Goal: Task Accomplishment & Management: Complete application form

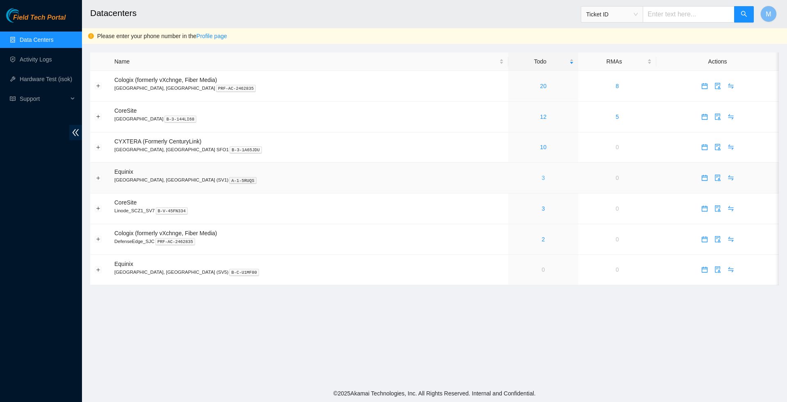
click at [542, 181] on link "3" at bounding box center [543, 178] width 3 height 7
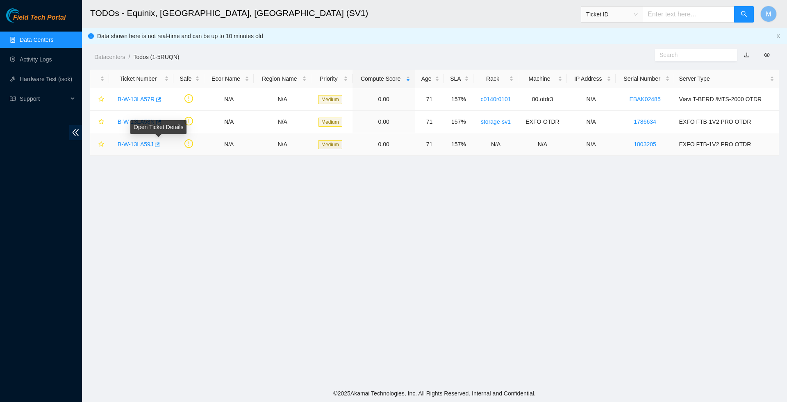
click at [159, 147] on icon "button" at bounding box center [157, 145] width 6 height 6
click at [161, 121] on icon "button" at bounding box center [158, 122] width 6 height 6
click at [161, 100] on icon "button" at bounding box center [158, 100] width 6 height 6
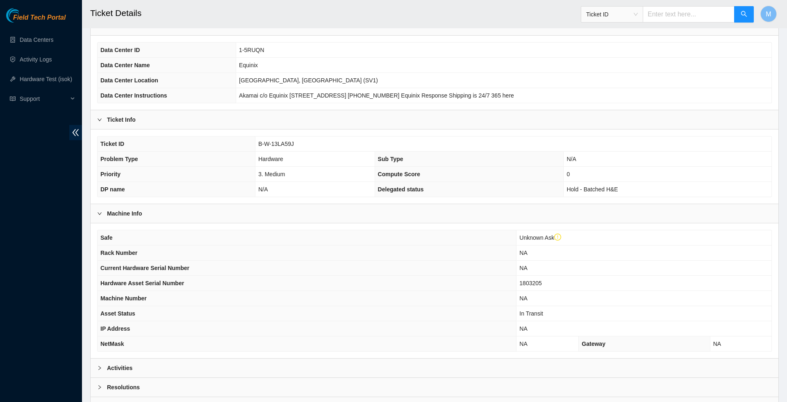
scroll to position [105, 0]
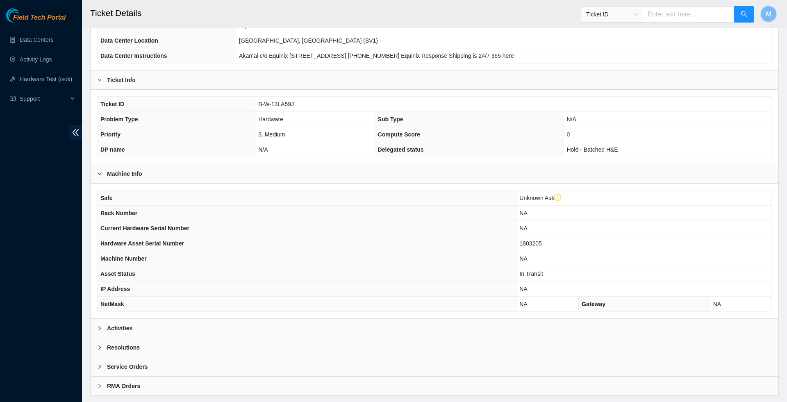
click at [98, 331] on icon "right" at bounding box center [99, 328] width 5 height 5
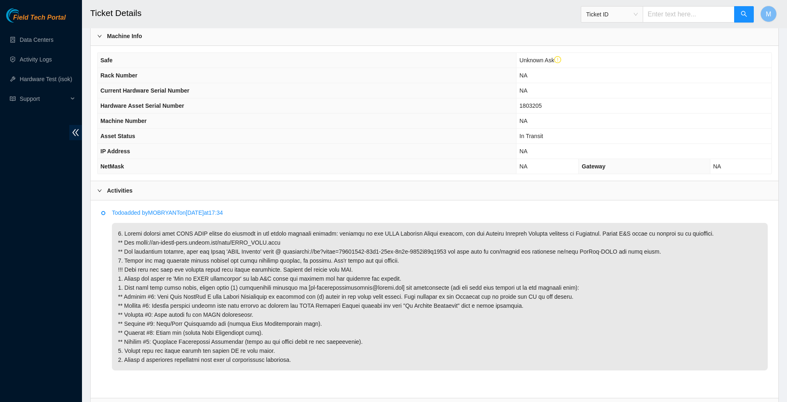
scroll to position [250, 0]
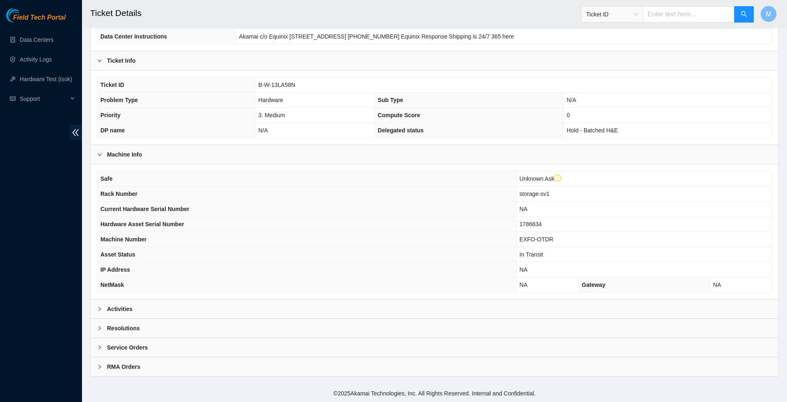
scroll to position [136, 0]
click at [101, 307] on icon "right" at bounding box center [99, 309] width 5 height 5
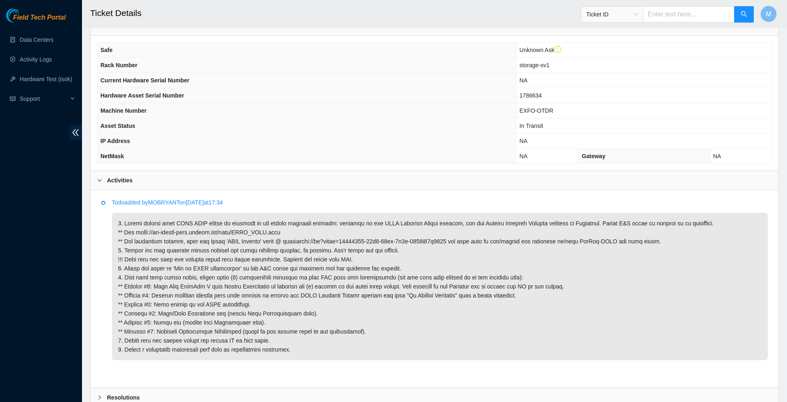
scroll to position [257, 0]
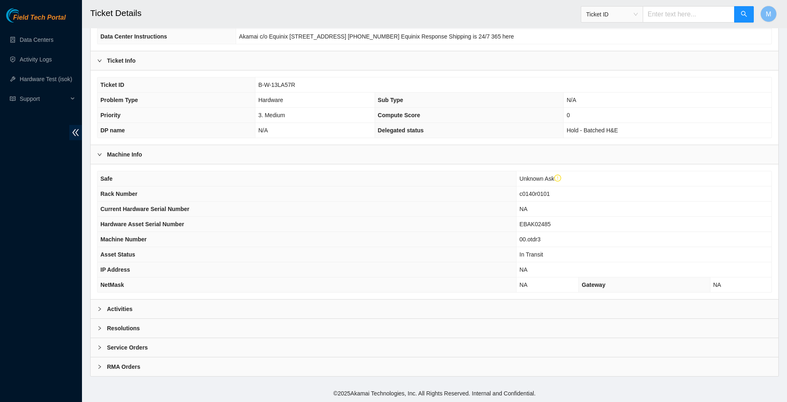
scroll to position [136, 0]
click at [102, 307] on div at bounding box center [102, 308] width 10 height 9
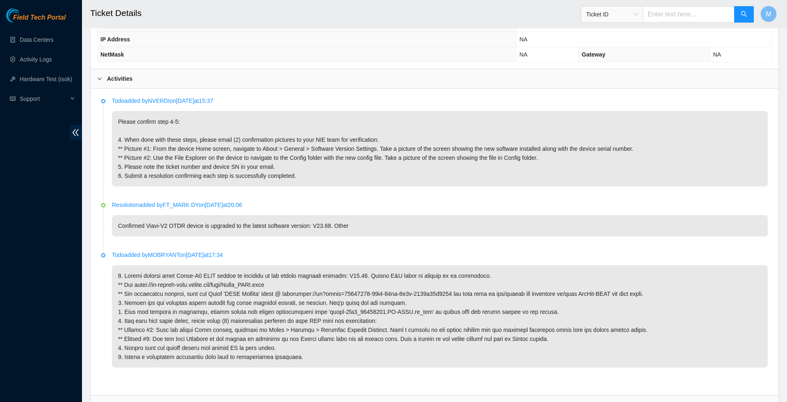
scroll to position [354, 0]
drag, startPoint x: 293, startPoint y: 299, endPoint x: 138, endPoint y: 300, distance: 154.9
click at [138, 300] on p at bounding box center [440, 317] width 656 height 102
copy p "[URL][DOMAIN_NAME]"
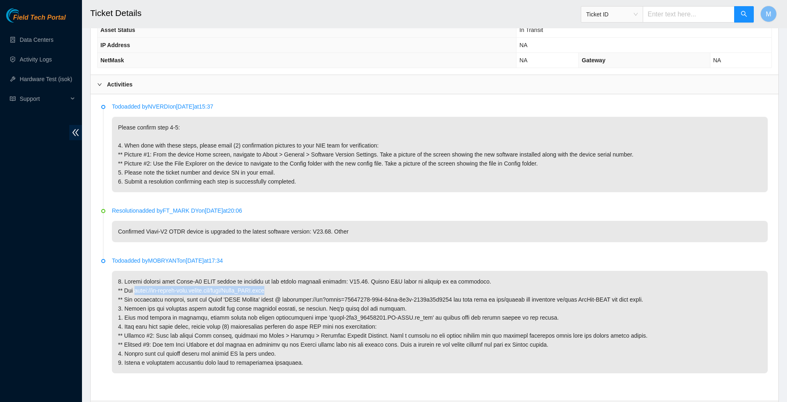
scroll to position [350, 0]
click at [49, 275] on div "Field Tech Portal Data Centers Activity Logs Hardware Test (isok) Support" at bounding box center [41, 205] width 82 height 394
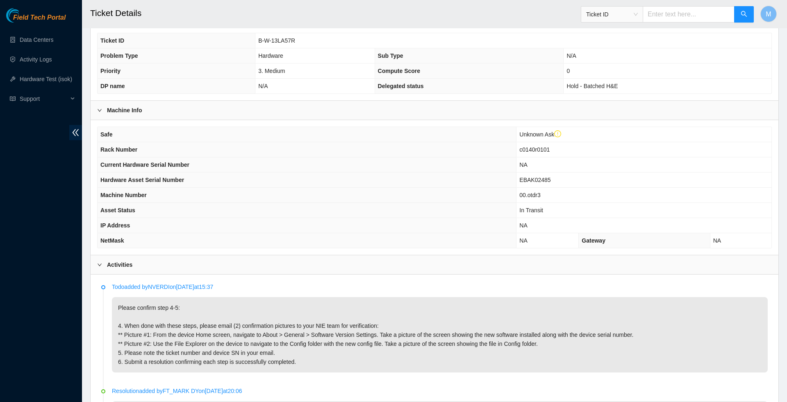
scroll to position [143, 0]
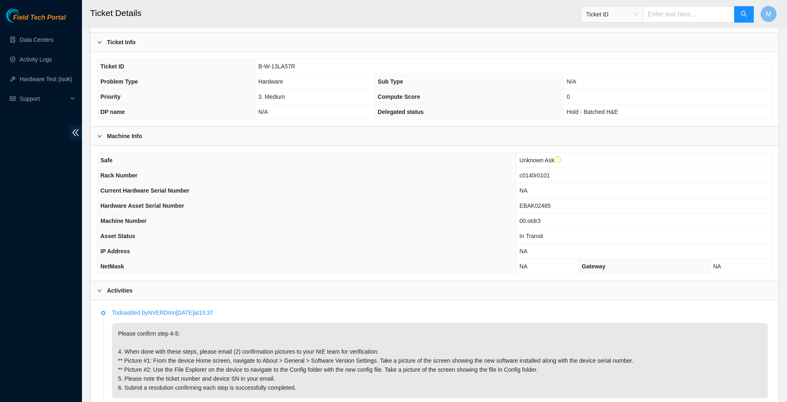
drag, startPoint x: 298, startPoint y: 71, endPoint x: 254, endPoint y: 73, distance: 43.1
click at [255, 73] on td "B-W-13LA57R" at bounding box center [513, 66] width 516 height 15
drag, startPoint x: 256, startPoint y: 70, endPoint x: 315, endPoint y: 73, distance: 59.1
click at [315, 73] on td "B-W-13LA57R" at bounding box center [513, 66] width 516 height 15
copy span "B-W-13LA57R"
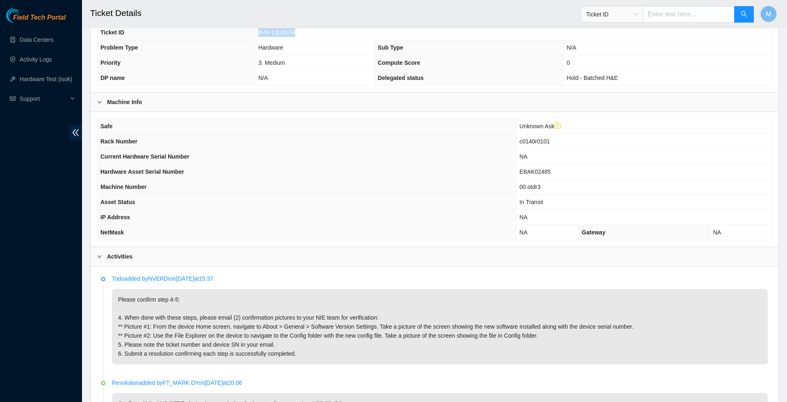
scroll to position [177, 0]
copy span "B-W-13LA57R"
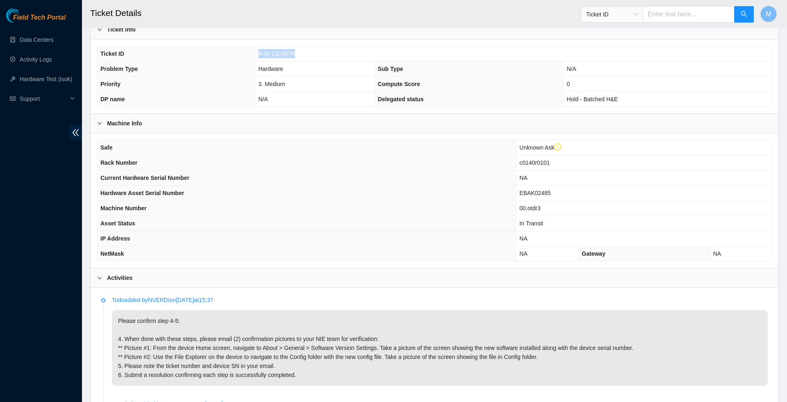
scroll to position [132, 0]
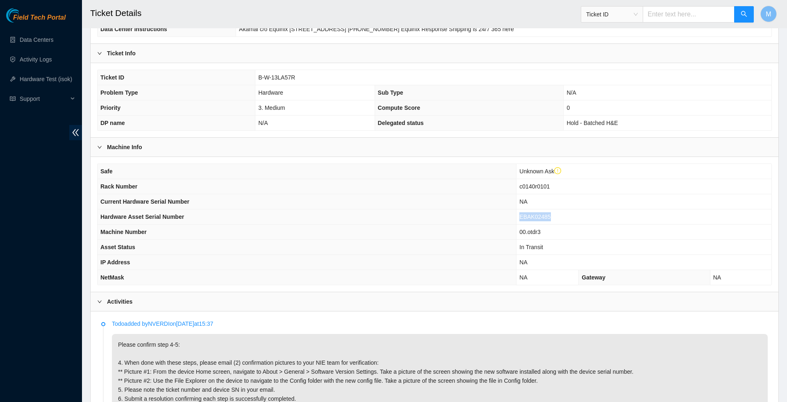
drag, startPoint x: 558, startPoint y: 223, endPoint x: 523, endPoint y: 224, distance: 34.9
click at [523, 224] on td "EBAK02485" at bounding box center [643, 216] width 255 height 15
copy span "EBAK02485"
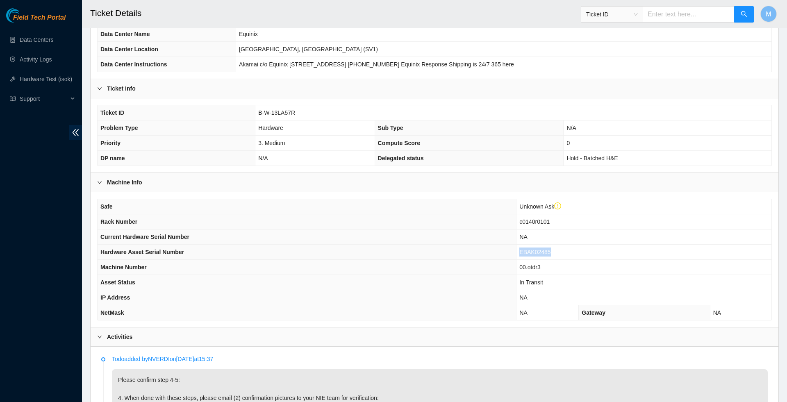
scroll to position [95, 0]
drag, startPoint x: 255, startPoint y: 117, endPoint x: 333, endPoint y: 111, distance: 78.5
click at [333, 111] on td "B-W-13LA57R" at bounding box center [513, 114] width 516 height 15
drag, startPoint x: 301, startPoint y: 118, endPoint x: 254, endPoint y: 118, distance: 46.3
click at [255, 118] on td "B-W-13LA57R" at bounding box center [513, 114] width 516 height 15
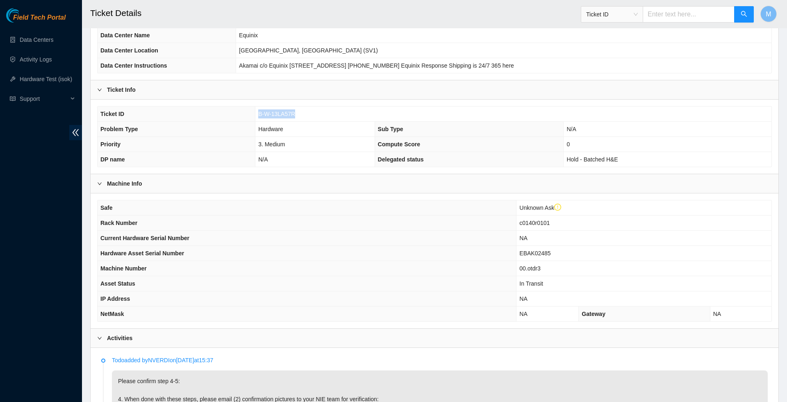
copy span "B-W-13LA57R"
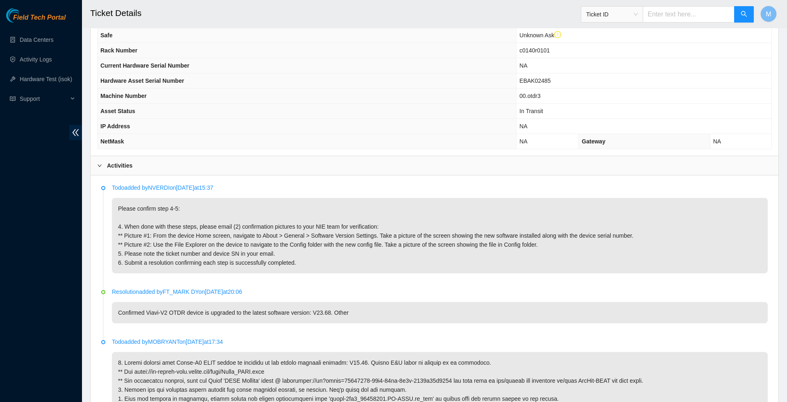
scroll to position [269, 0]
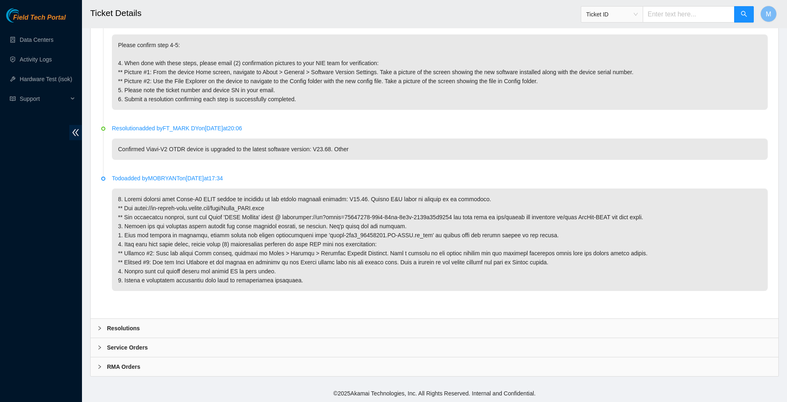
click at [102, 324] on div at bounding box center [102, 328] width 10 height 9
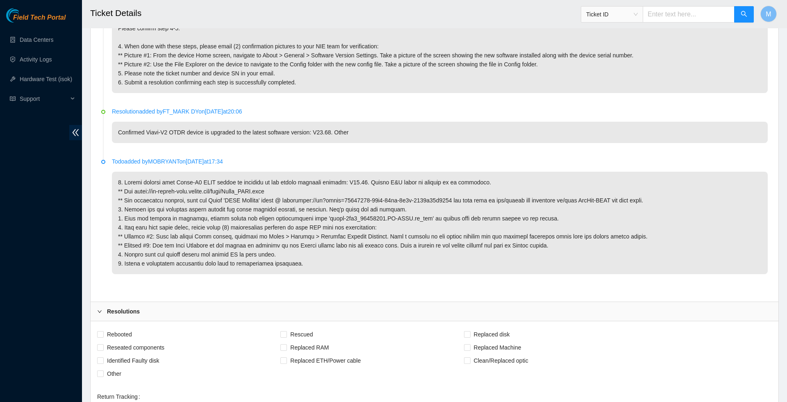
scroll to position [590, 0]
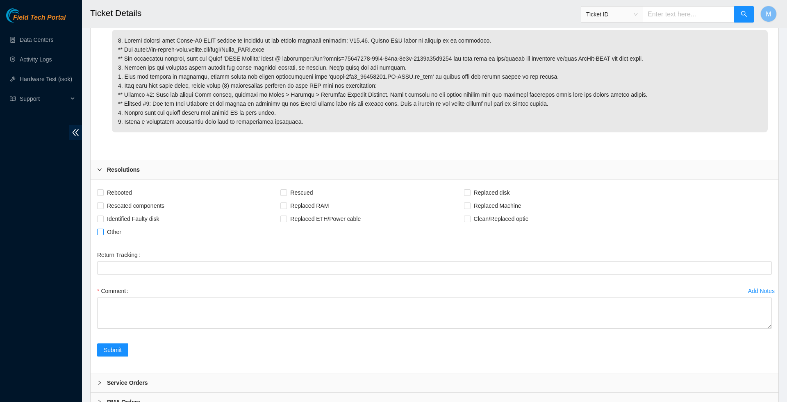
click at [105, 239] on span "Other" at bounding box center [114, 231] width 21 height 13
click at [103, 234] on input "Other" at bounding box center [100, 232] width 6 height 6
checkbox input "true"
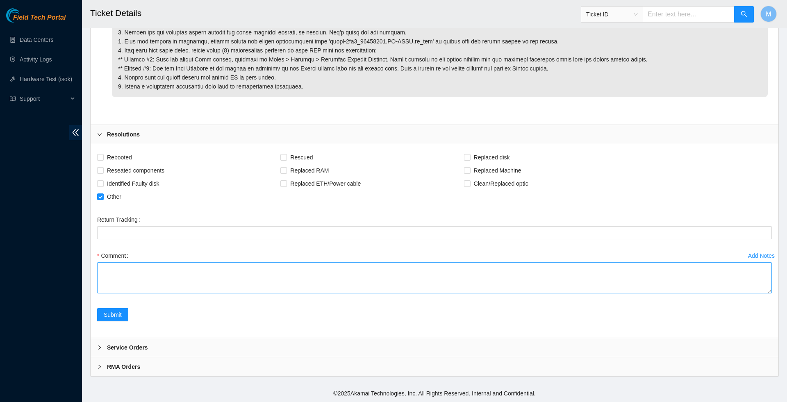
scroll to position [644, 0]
click at [750, 283] on textarea "Comment" at bounding box center [434, 277] width 675 height 31
paste textarea "Confirmed software and config file were correct Emailed photos to [EMAIL_ADDRES…"
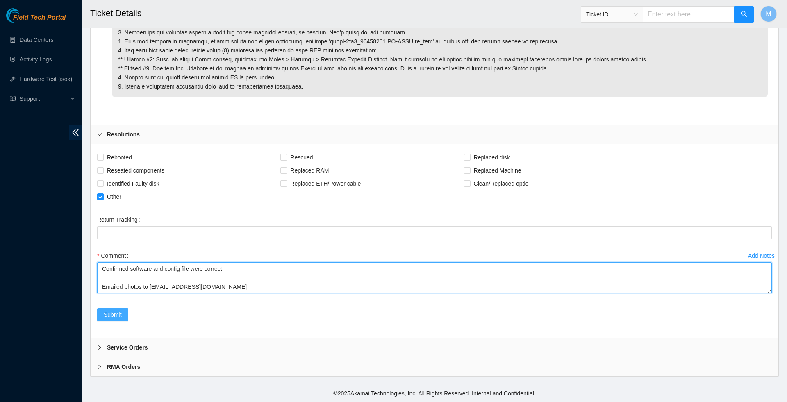
type textarea "Confirmed software and config file were correct Emailed photos to [EMAIL_ADDRES…"
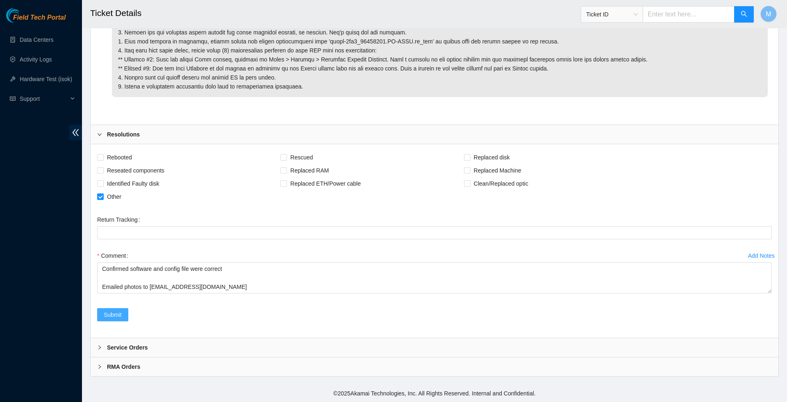
click at [116, 315] on span "Submit" at bounding box center [113, 314] width 18 height 9
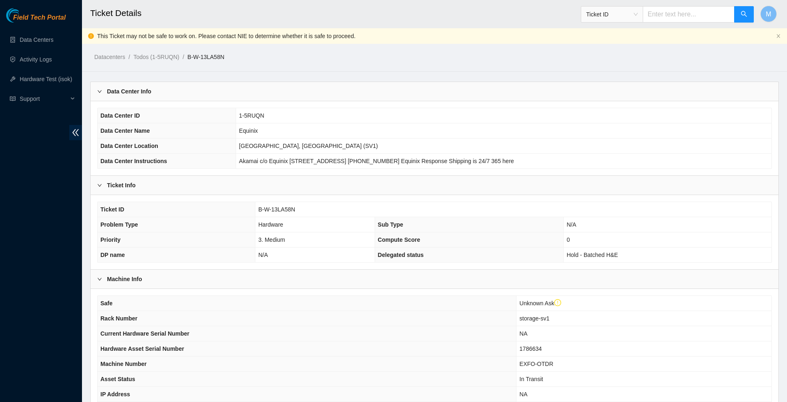
scroll to position [257, 0]
